Goal: Complete application form: Complete application form

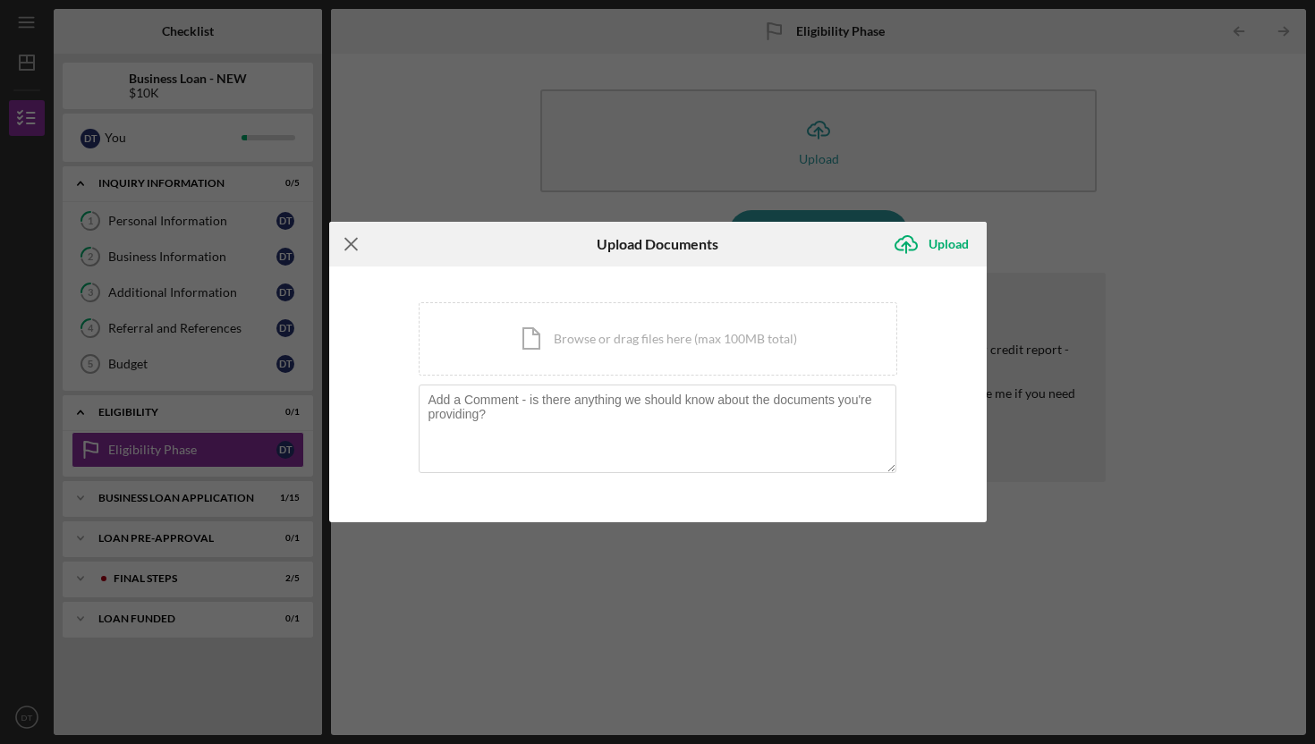
click at [353, 248] on line at bounding box center [351, 245] width 12 height 12
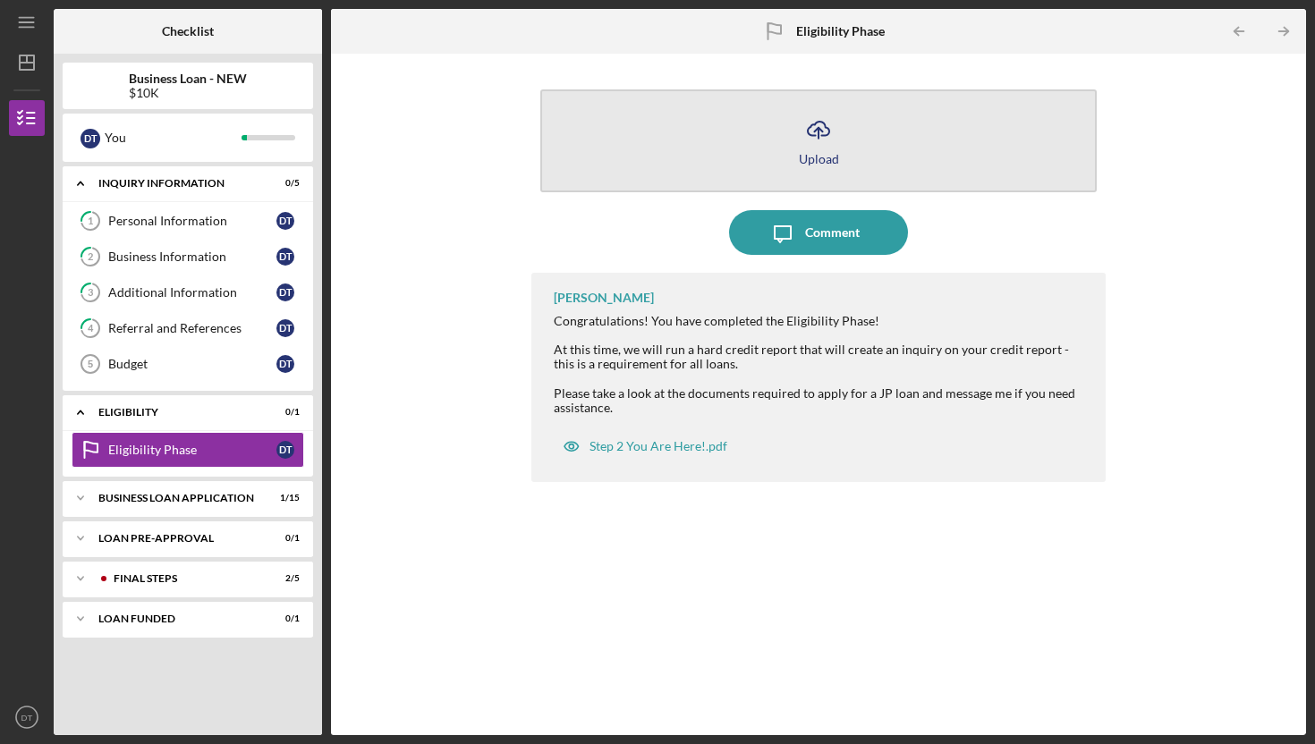
click at [865, 159] on button "Icon/Upload Upload" at bounding box center [818, 140] width 556 height 103
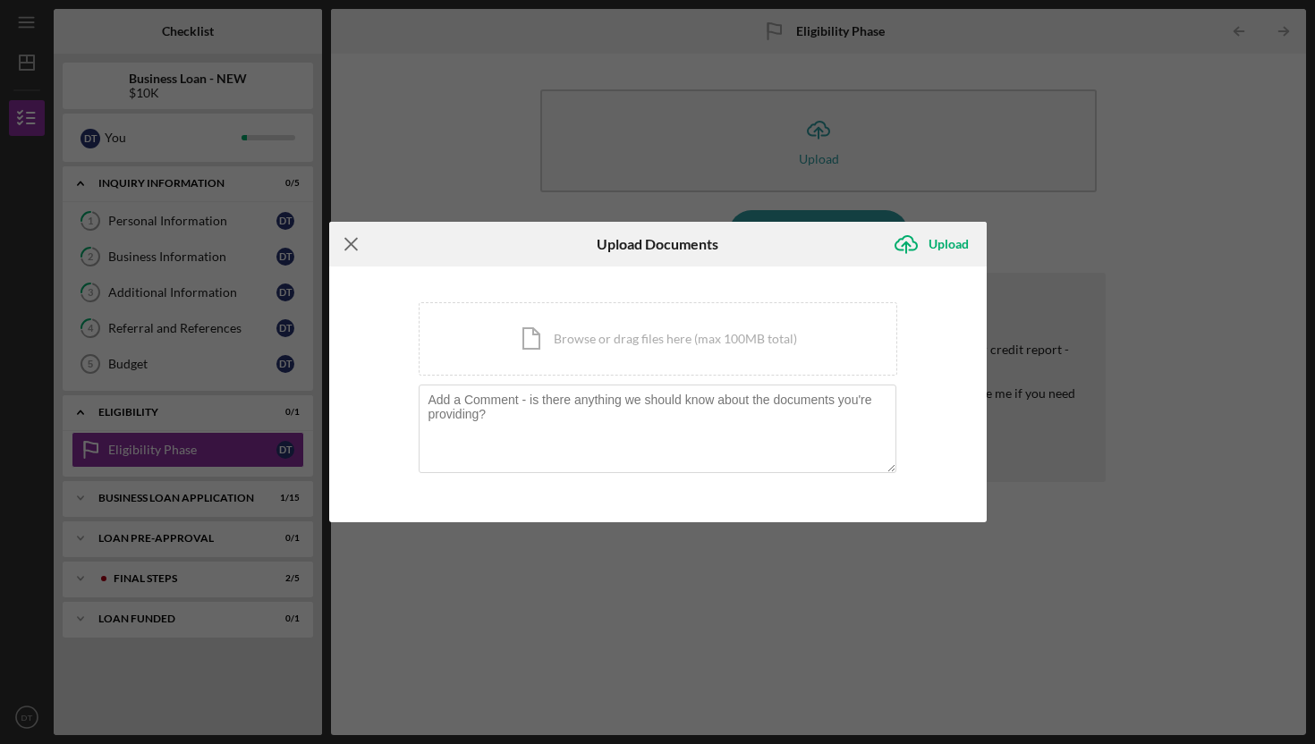
click at [352, 247] on line at bounding box center [351, 245] width 12 height 12
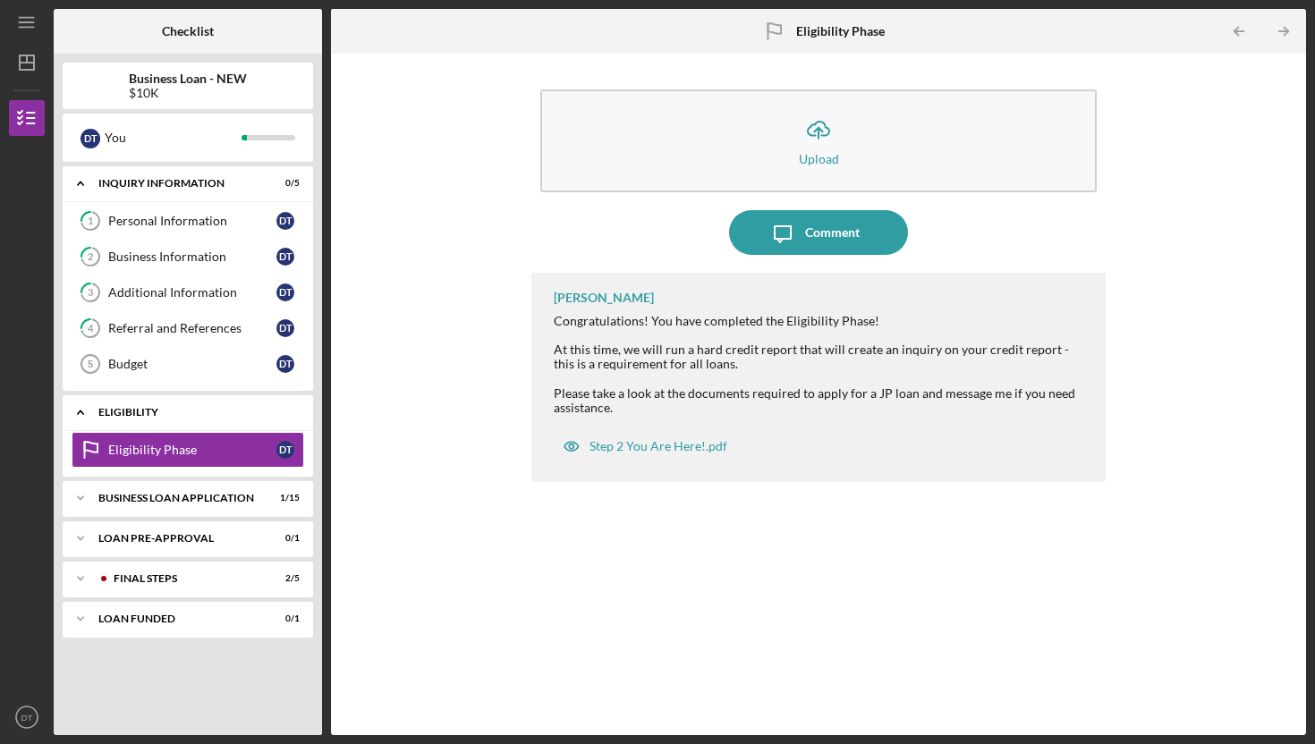
click at [160, 421] on div "Icon/Expander ELIGIBILITY 0 / 1" at bounding box center [188, 412] width 250 height 37
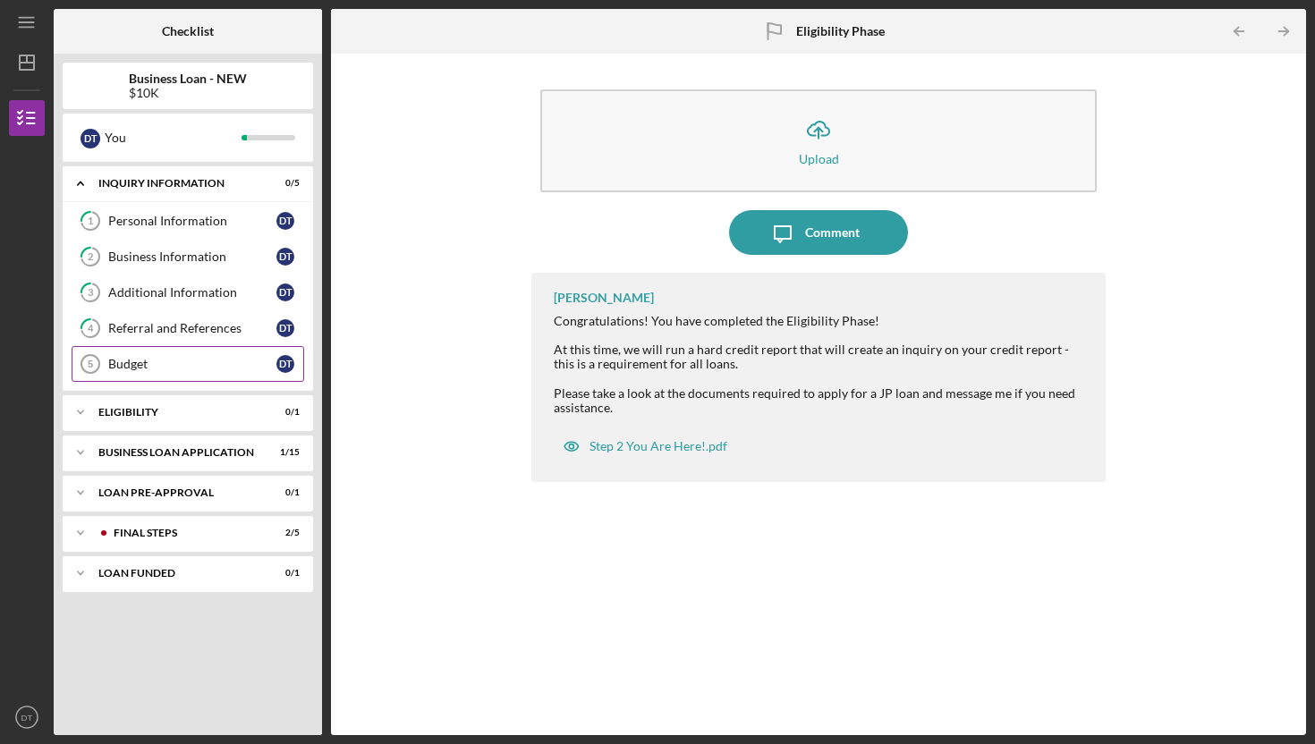
click at [148, 370] on div "Budget" at bounding box center [192, 364] width 168 height 14
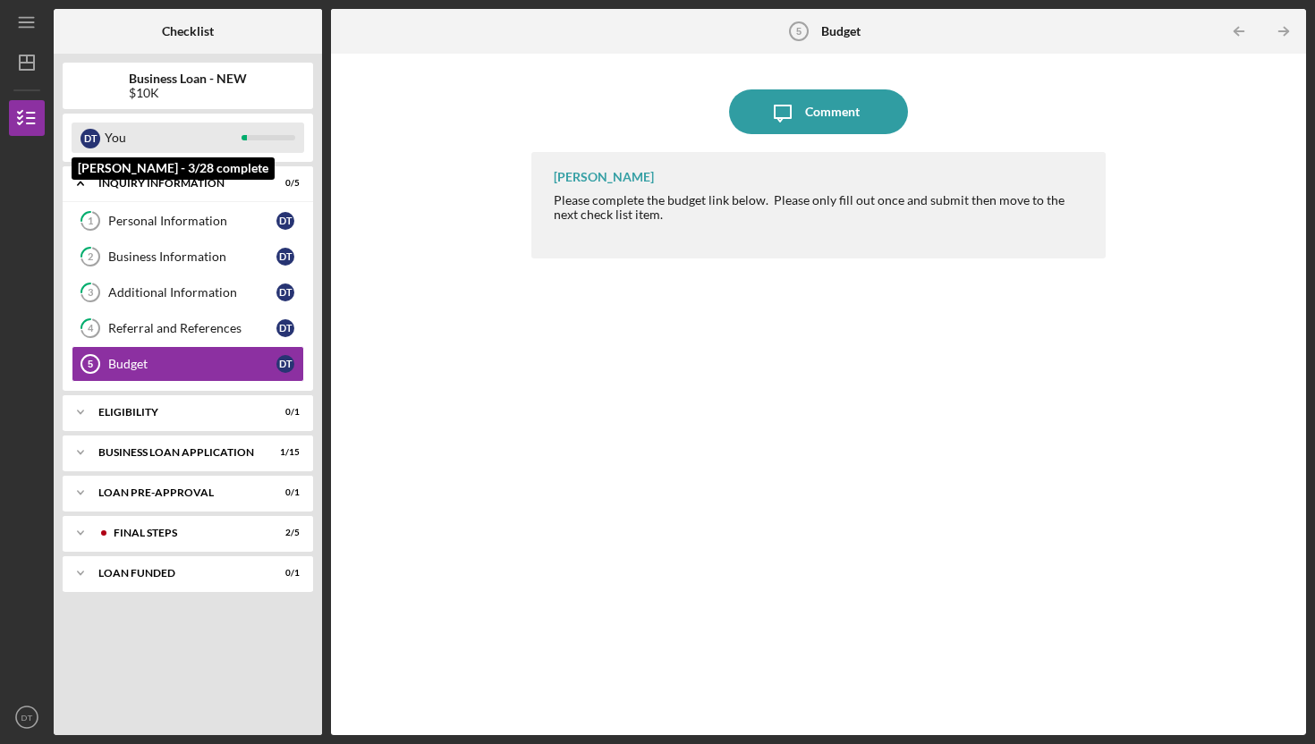
click at [148, 137] on div "You" at bounding box center [173, 138] width 137 height 30
click at [79, 136] on div "D T You" at bounding box center [188, 138] width 233 height 30
click at [265, 142] on div "D T You" at bounding box center [188, 138] width 233 height 30
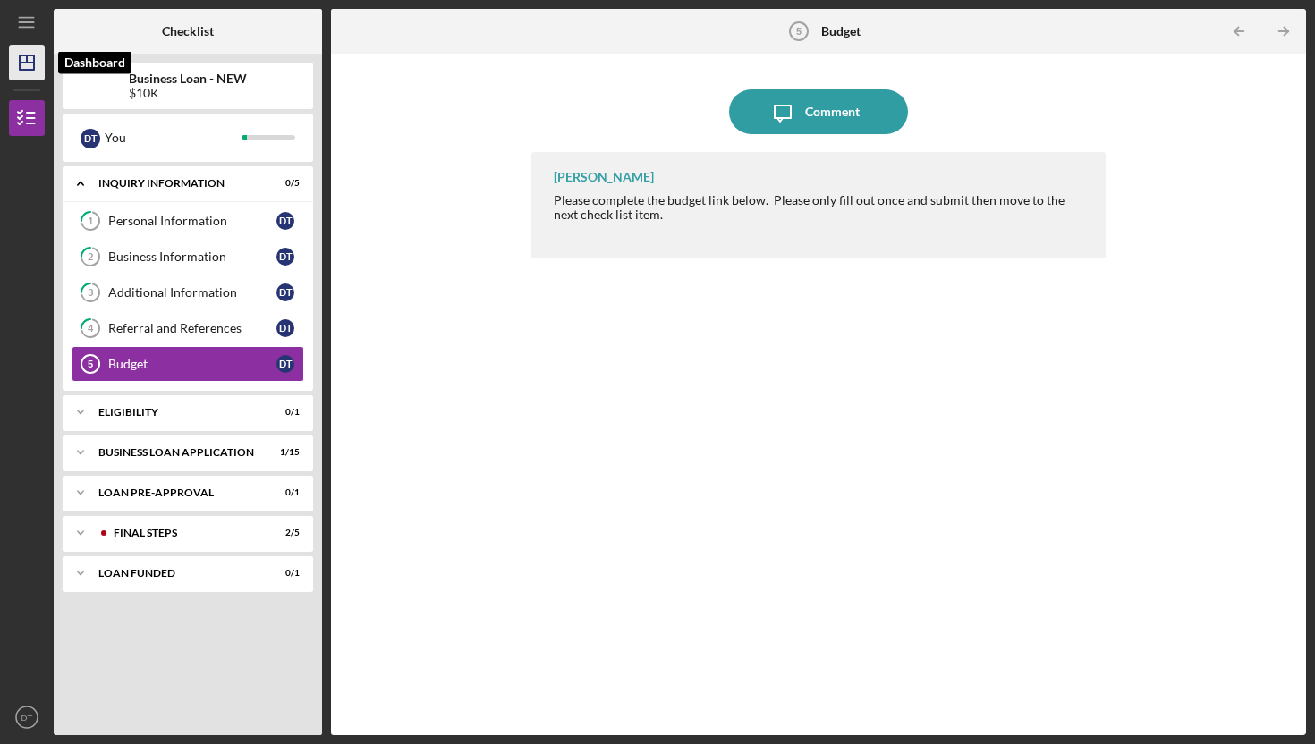
click at [27, 57] on line "button" at bounding box center [27, 58] width 0 height 7
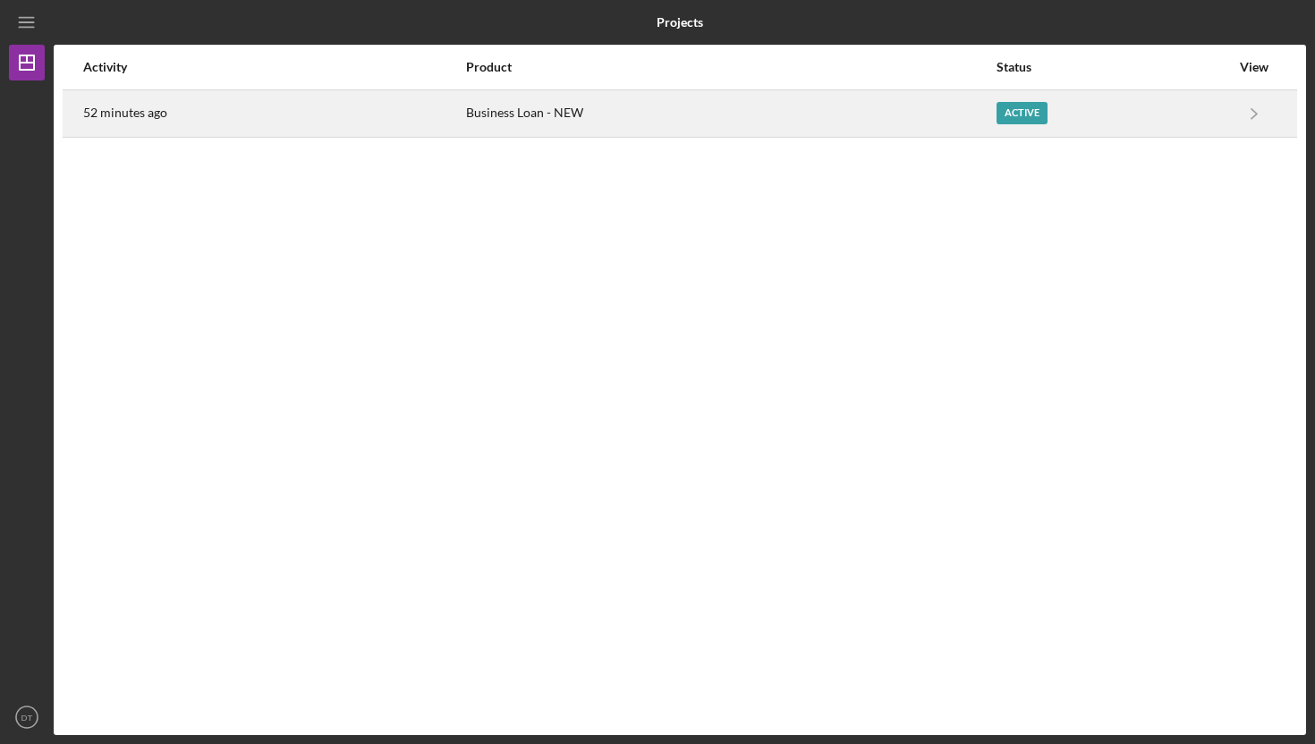
click at [569, 115] on div "Business Loan - NEW" at bounding box center [730, 113] width 529 height 45
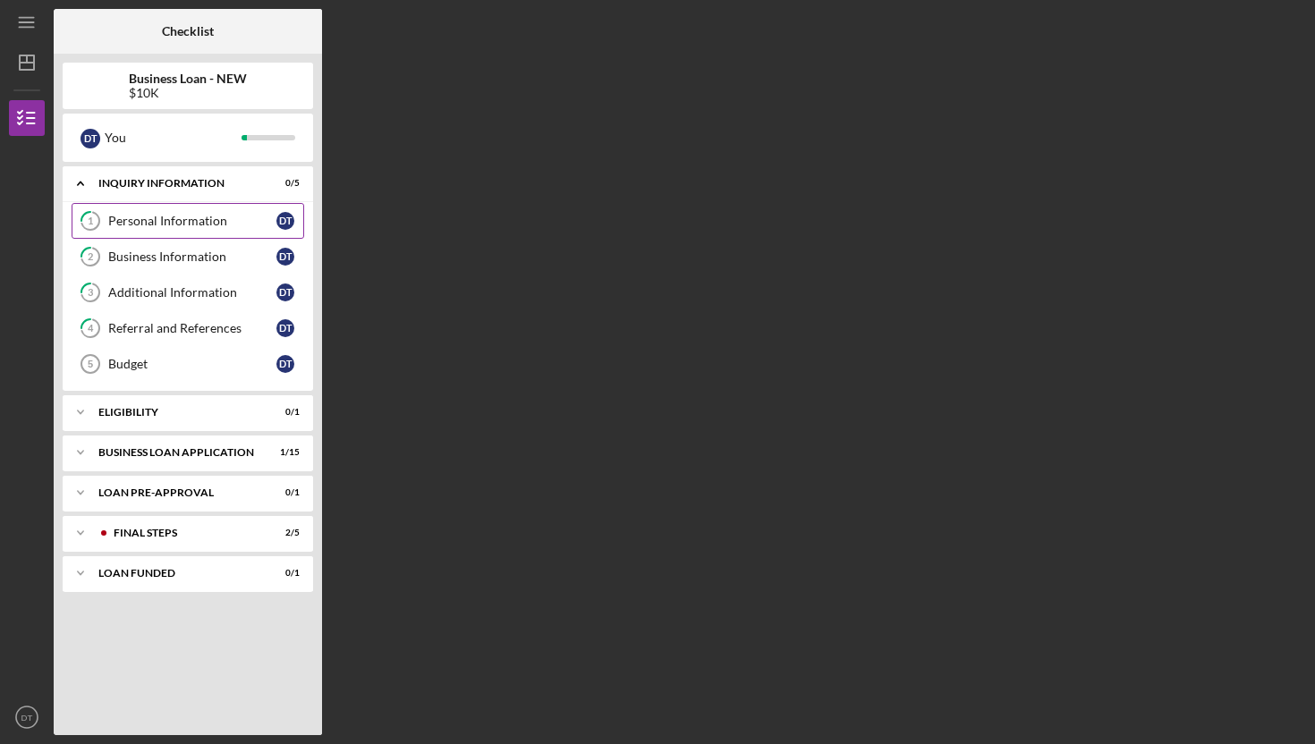
click at [166, 232] on link "1 Personal Information D T" at bounding box center [188, 221] width 233 height 36
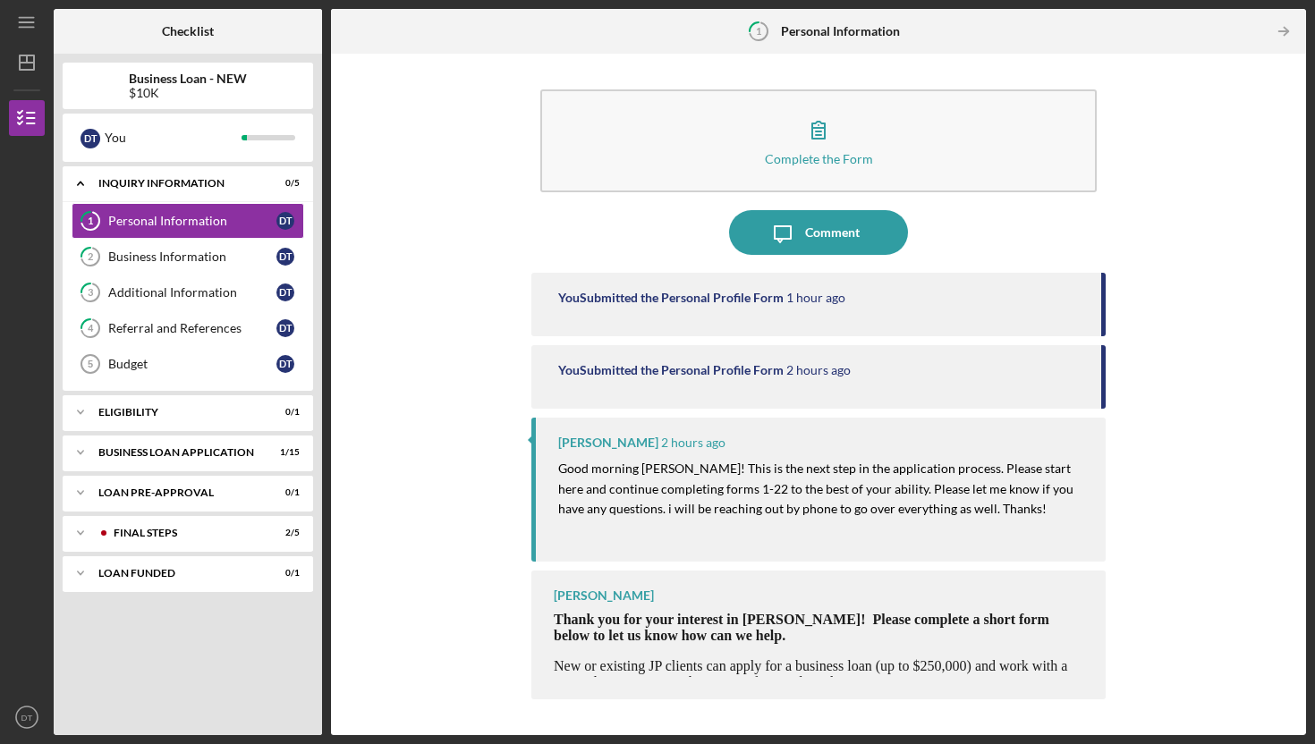
click at [740, 498] on p "Good morning [PERSON_NAME]! This is the next step in the application process. P…" at bounding box center [822, 489] width 529 height 60
click at [218, 406] on div "Icon/Expander ELIGIBILITY 0 / 1" at bounding box center [188, 412] width 250 height 36
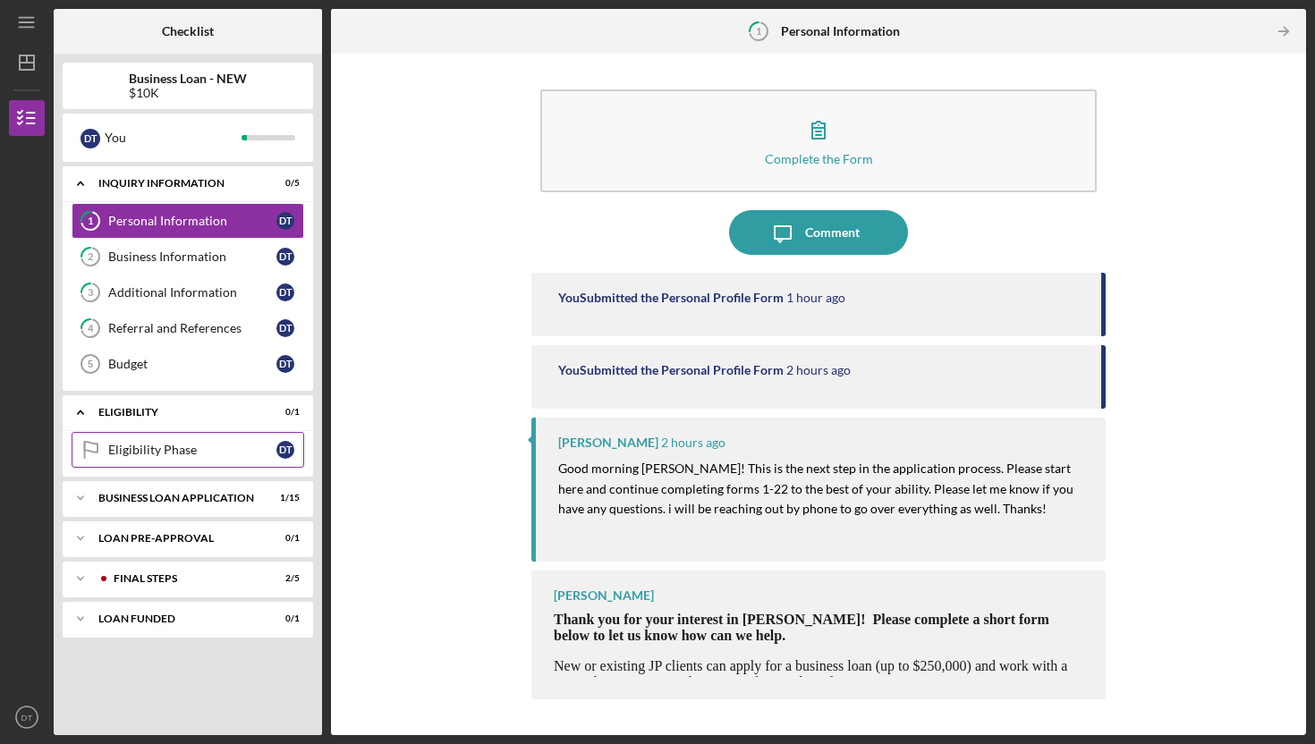
click at [211, 445] on div "Eligibility Phase" at bounding box center [192, 450] width 168 height 14
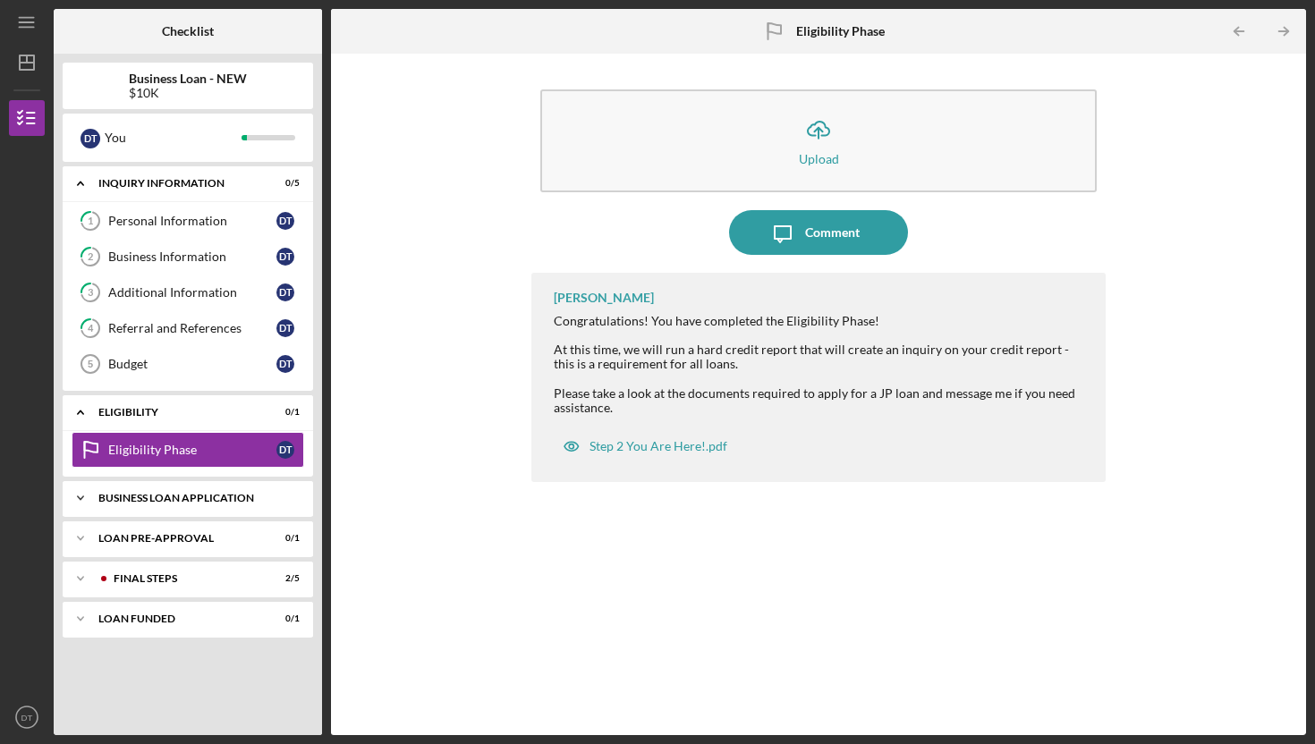
click at [228, 510] on div "Icon/Expander BUSINESS LOAN APPLICATION 1 / 15" at bounding box center [188, 498] width 250 height 36
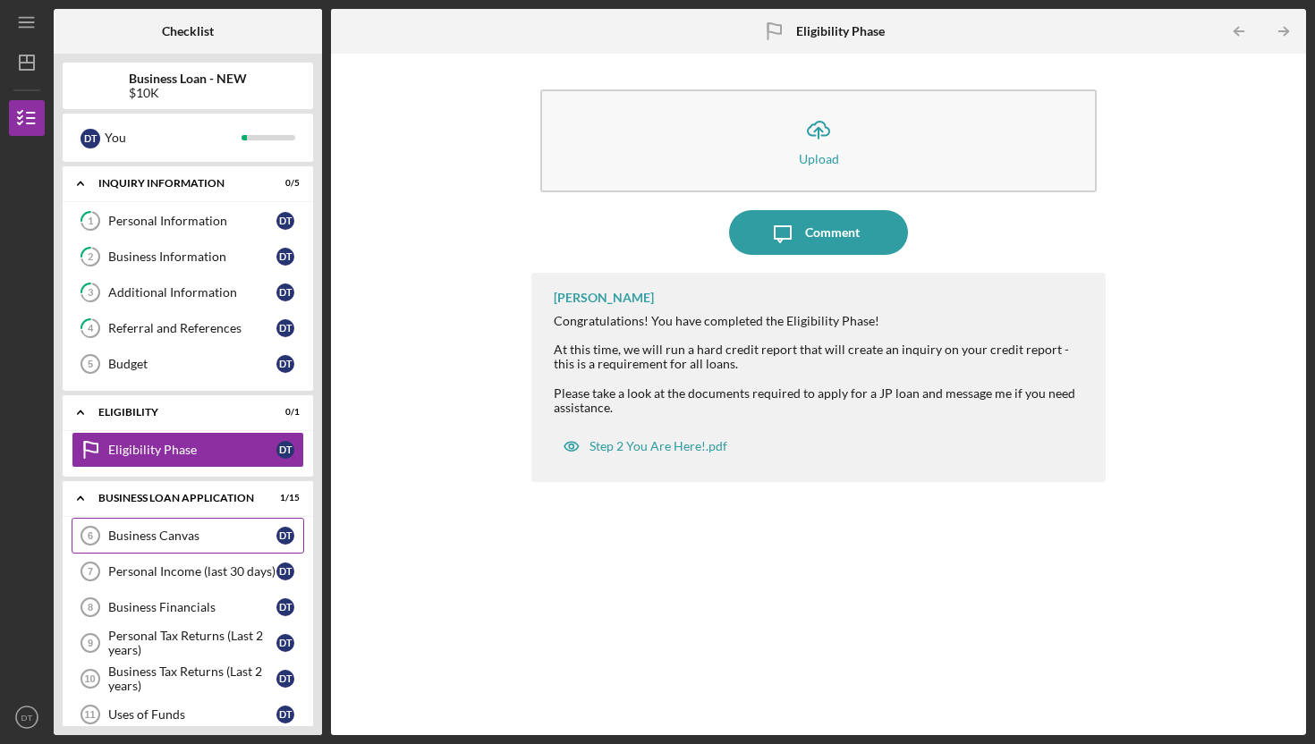
click at [214, 537] on div "Business Canvas" at bounding box center [192, 536] width 168 height 14
